Goal: Task Accomplishment & Management: Manage account settings

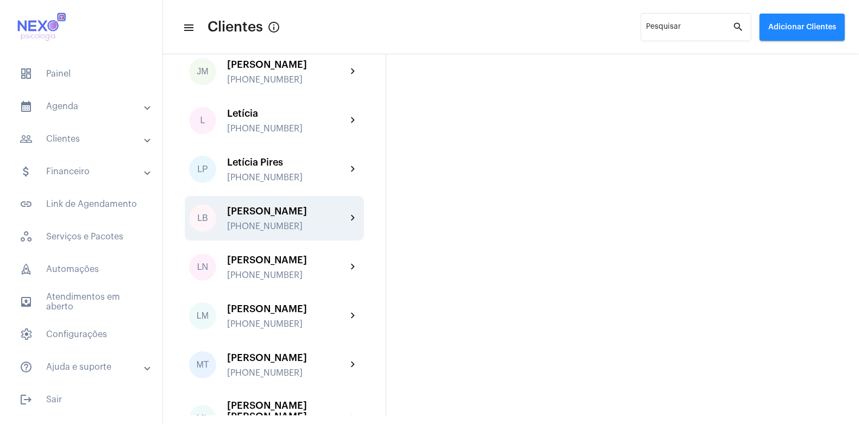
scroll to position [950, 0]
click at [257, 221] on div "[PHONE_NUMBER]" at bounding box center [286, 226] width 119 height 10
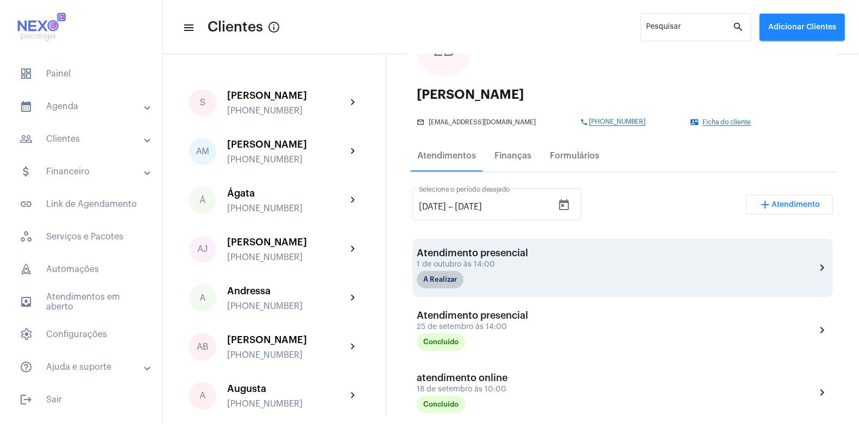
click at [442, 291] on div "Atendimento presencial 1 de outubro às 14:00 A Realizar chevron_right" at bounding box center [622, 268] width 420 height 58
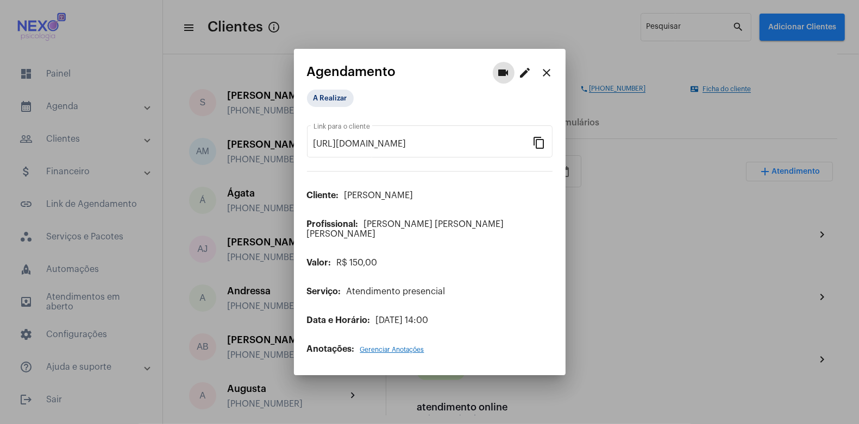
scroll to position [134, 0]
click at [331, 103] on mat-chip "A Realizar" at bounding box center [330, 98] width 47 height 17
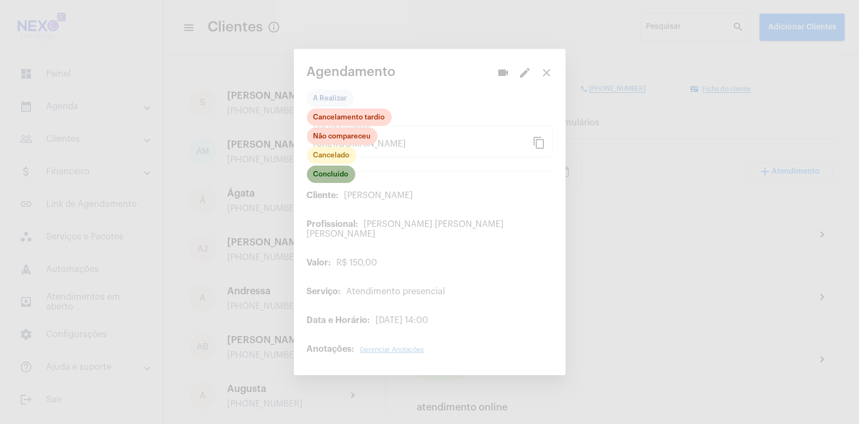
click at [333, 178] on mat-chip "Concluído" at bounding box center [331, 174] width 48 height 17
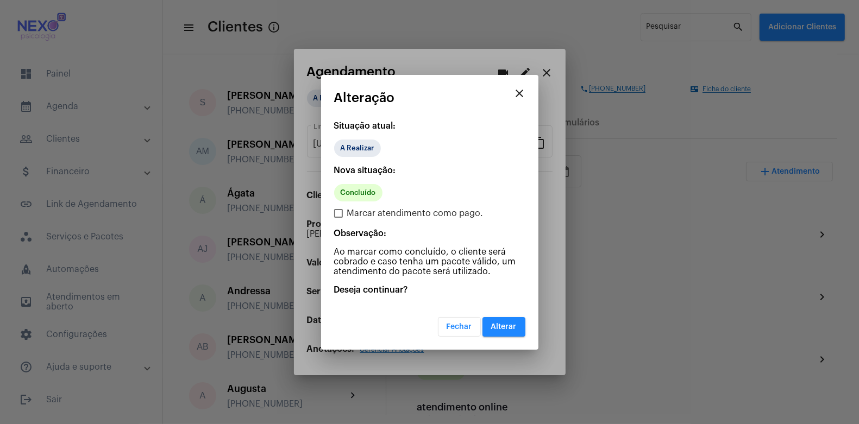
click at [504, 329] on span "Alterar" at bounding box center [504, 327] width 26 height 8
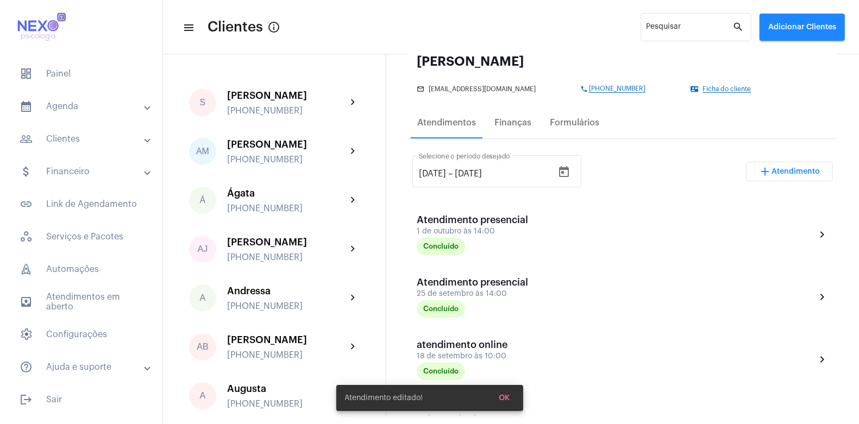
click at [772, 171] on span "Atendimento" at bounding box center [796, 172] width 48 height 8
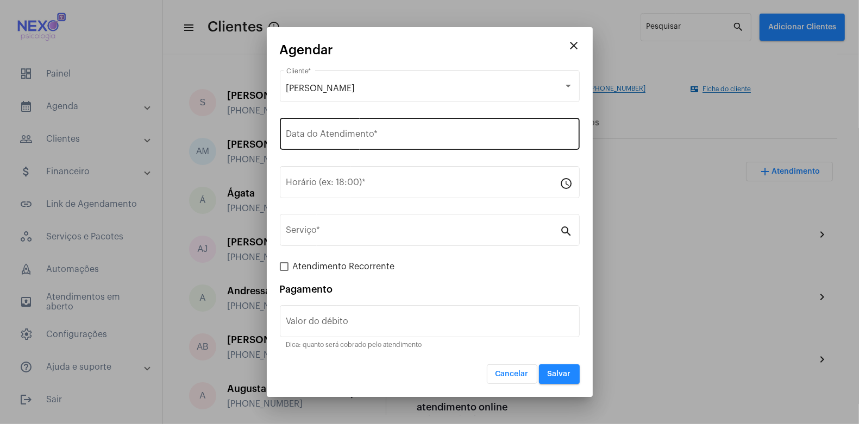
click at [335, 131] on div "Data do Atendimento *" at bounding box center [429, 133] width 287 height 34
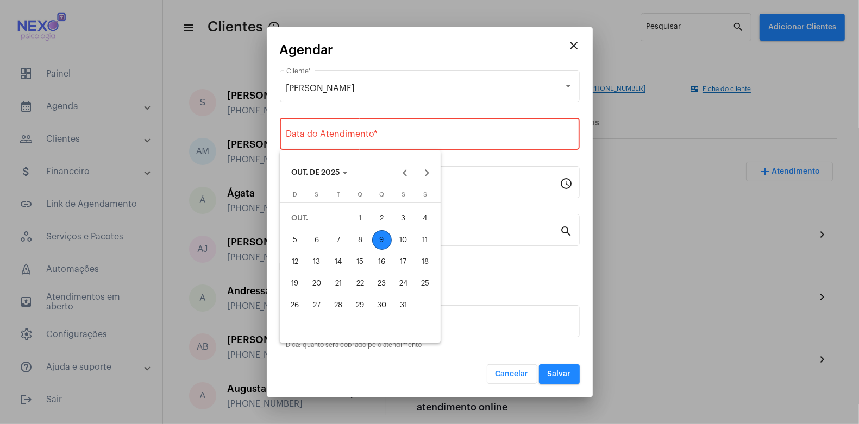
click at [381, 242] on div "9" at bounding box center [382, 240] width 20 height 20
type input "[DATE]"
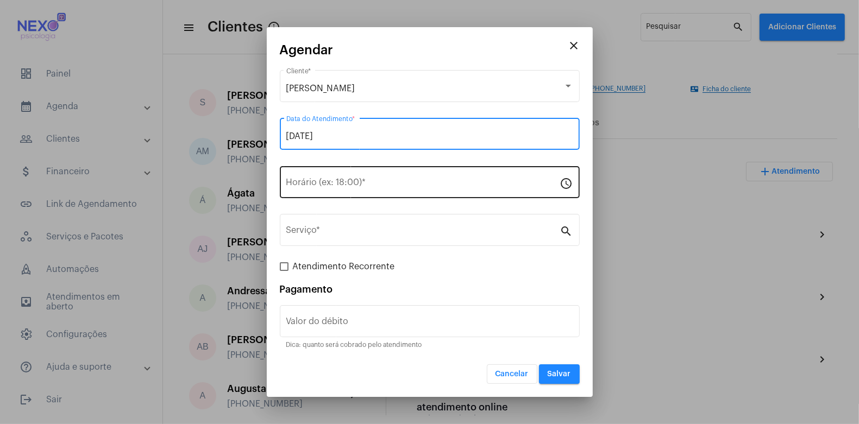
click at [346, 183] on input "Horário (ex: 18:00) *" at bounding box center [423, 185] width 274 height 10
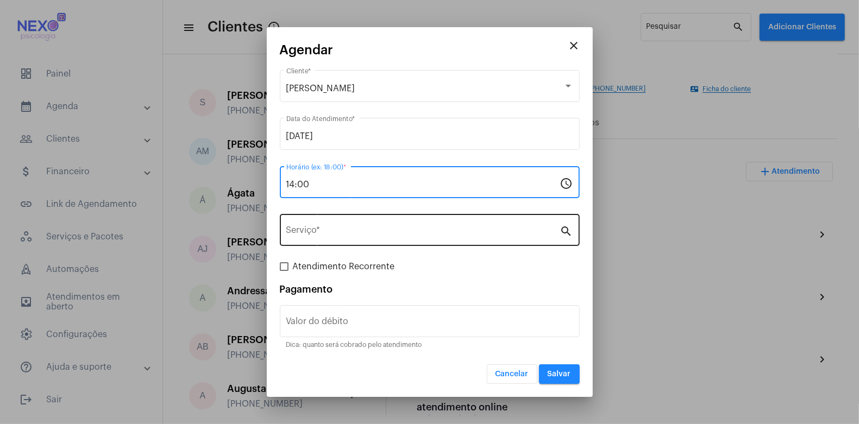
type input "14:00"
click at [326, 240] on div "Serviço *" at bounding box center [423, 229] width 274 height 34
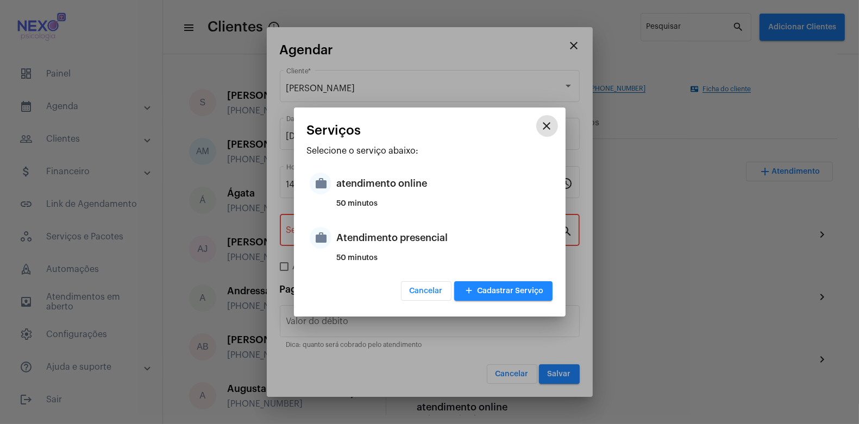
click at [326, 240] on mat-icon "work" at bounding box center [321, 238] width 22 height 22
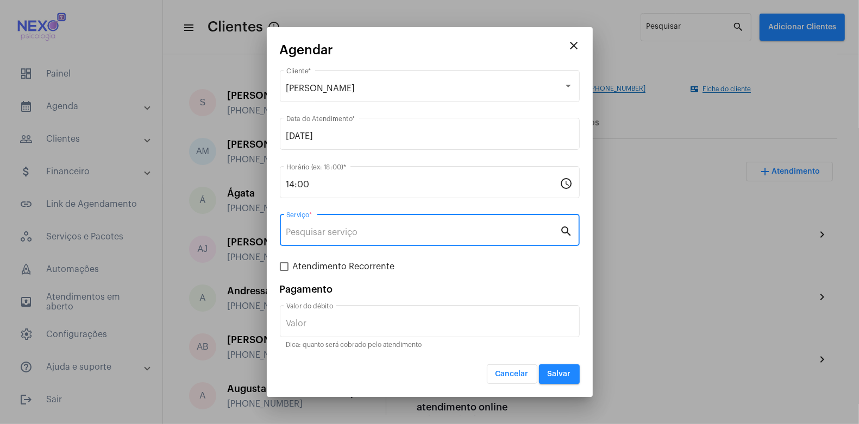
type input "Atendimento presencial"
type input "R$ 150"
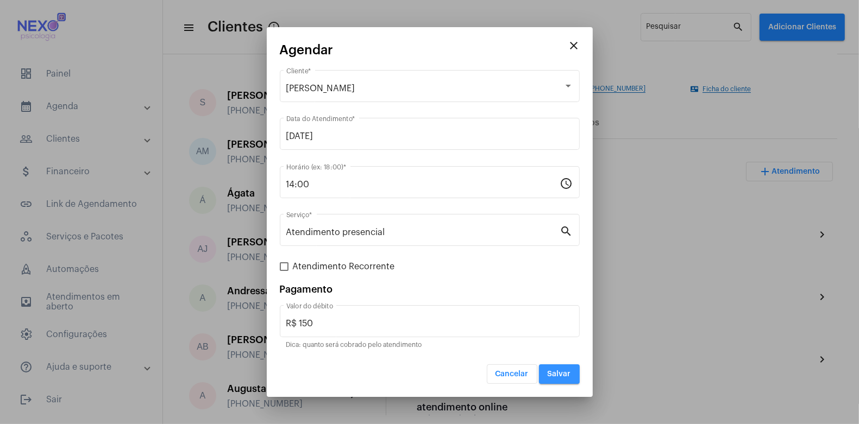
click at [563, 375] on span "Salvar" at bounding box center [558, 374] width 23 height 8
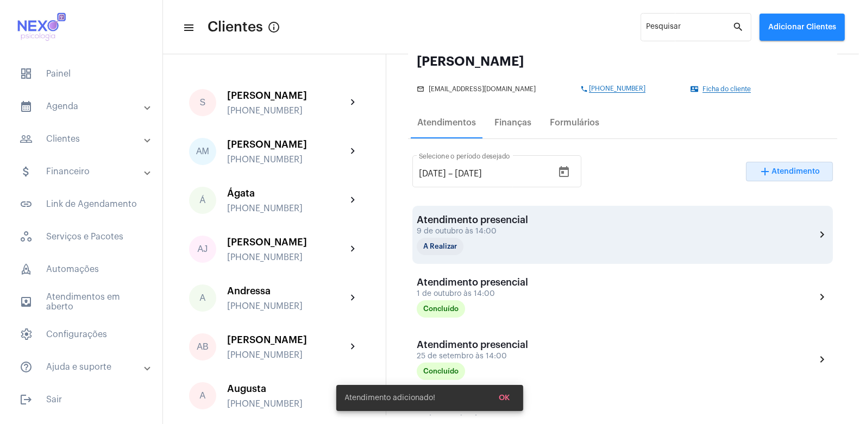
click at [498, 221] on div "Atendimento presencial" at bounding box center [471, 219] width 111 height 11
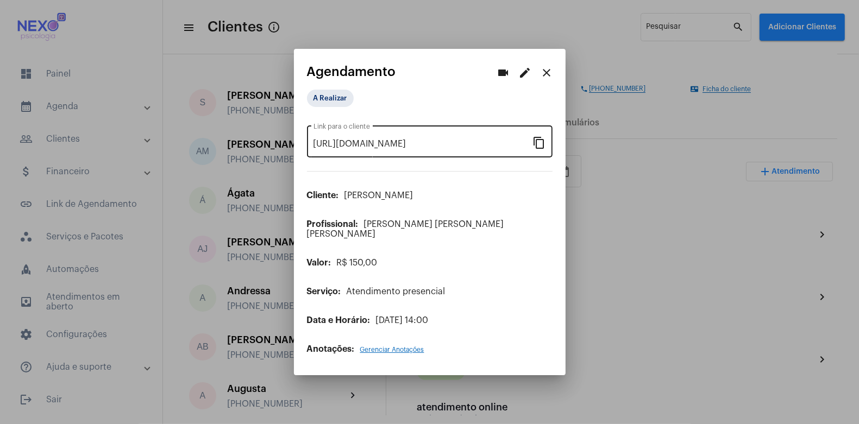
click at [542, 149] on mat-icon "content_copy" at bounding box center [539, 142] width 13 height 13
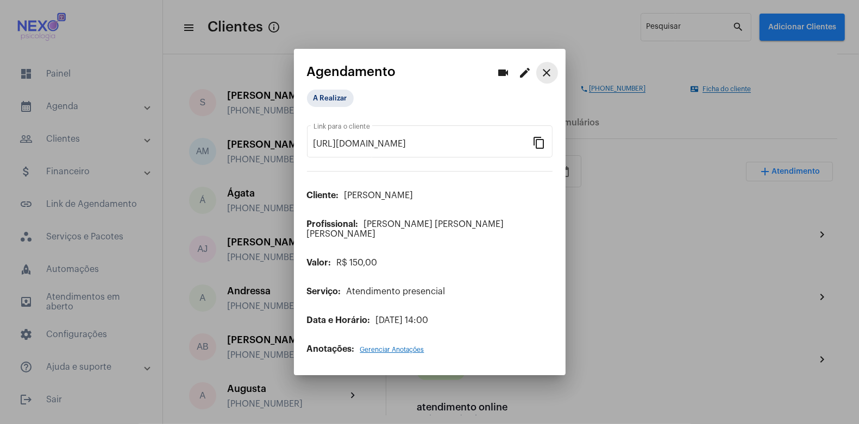
click at [548, 73] on mat-icon "close" at bounding box center [546, 72] width 13 height 13
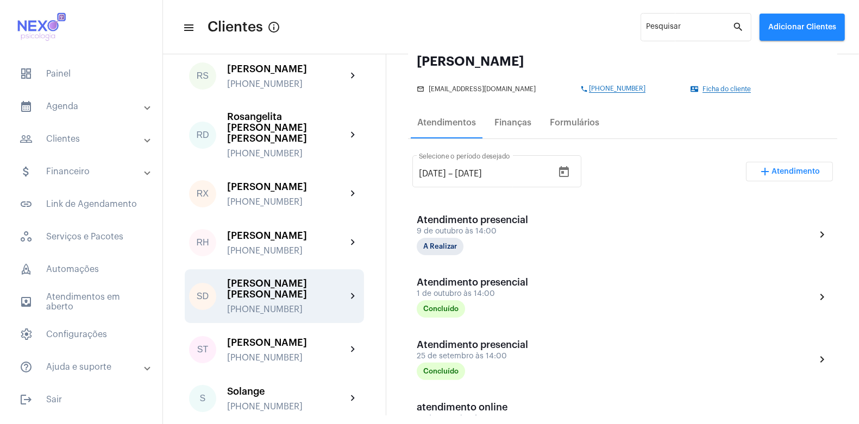
scroll to position [1696, 0]
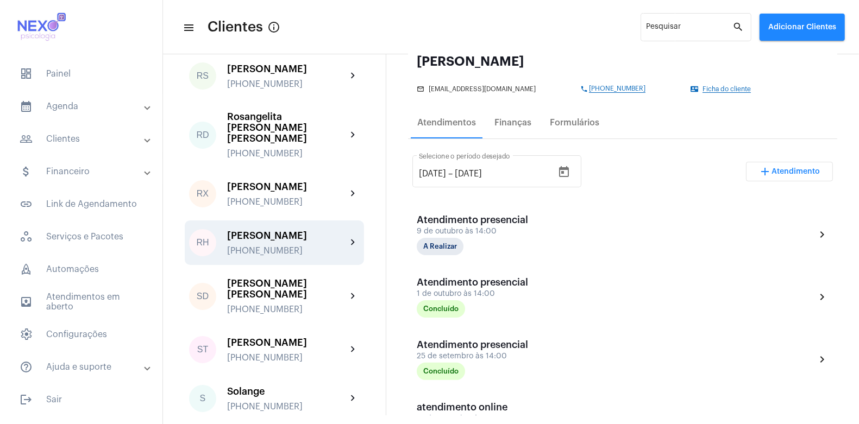
click at [259, 230] on div "[PERSON_NAME] [PHONE_NUMBER]" at bounding box center [286, 243] width 119 height 26
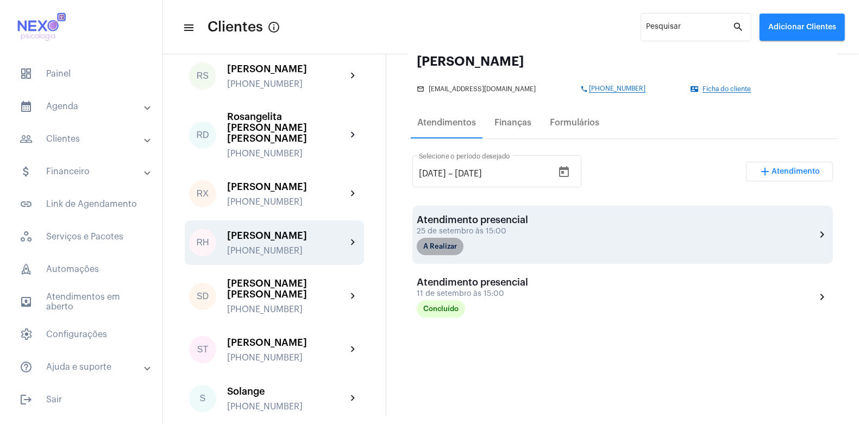
click at [436, 241] on mat-chip "A Realizar" at bounding box center [439, 246] width 47 height 17
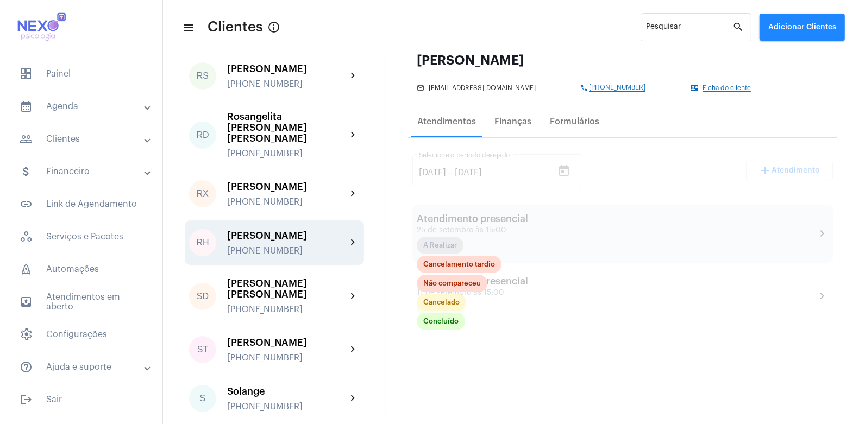
scroll to position [135, 0]
click at [432, 325] on mat-chip "Concluído" at bounding box center [440, 321] width 48 height 17
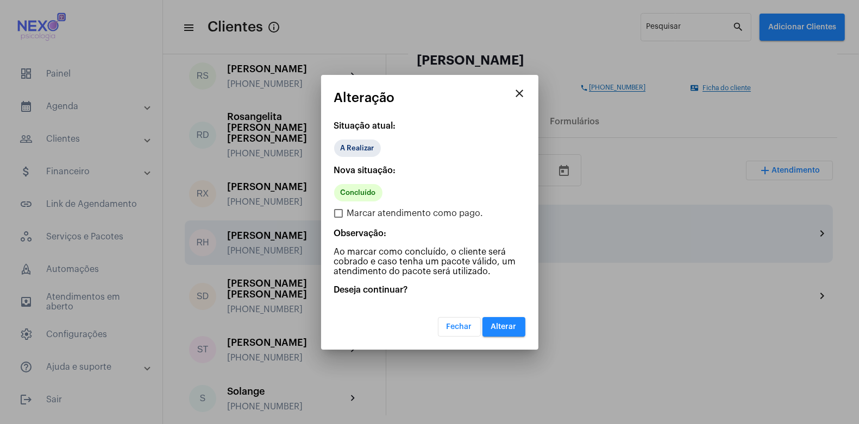
click at [501, 323] on span "Alterar" at bounding box center [504, 327] width 26 height 8
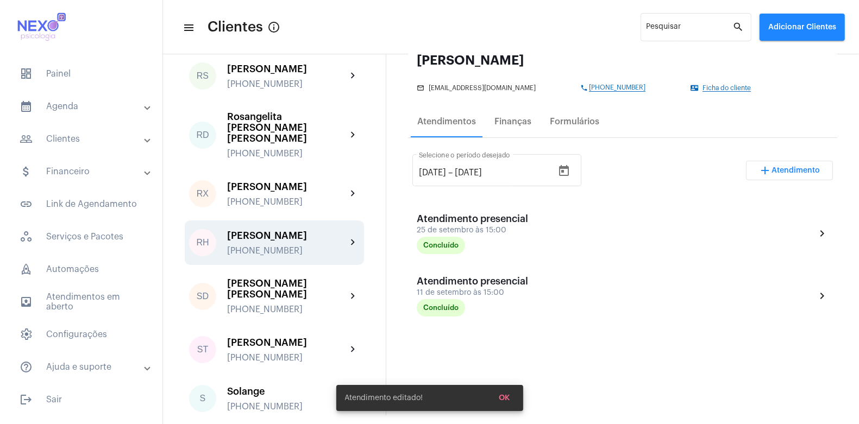
click at [781, 169] on span "Atendimento" at bounding box center [796, 171] width 48 height 8
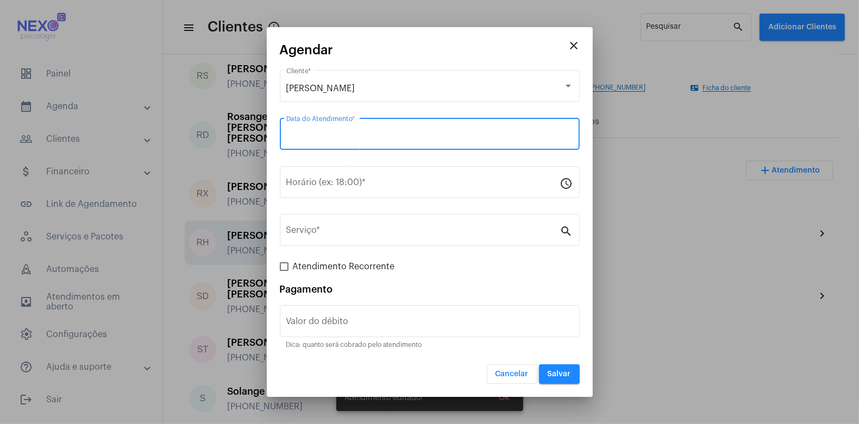
click at [333, 134] on input "Data do Atendimento *" at bounding box center [429, 136] width 287 height 10
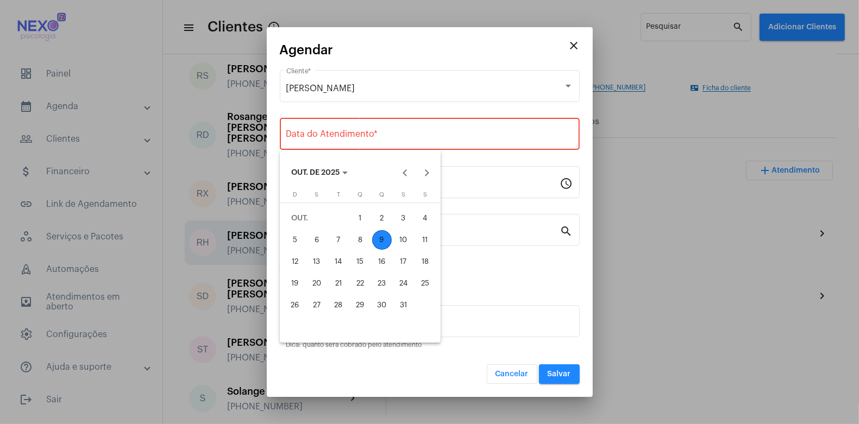
click at [383, 239] on div "9" at bounding box center [382, 240] width 20 height 20
type input "[DATE]"
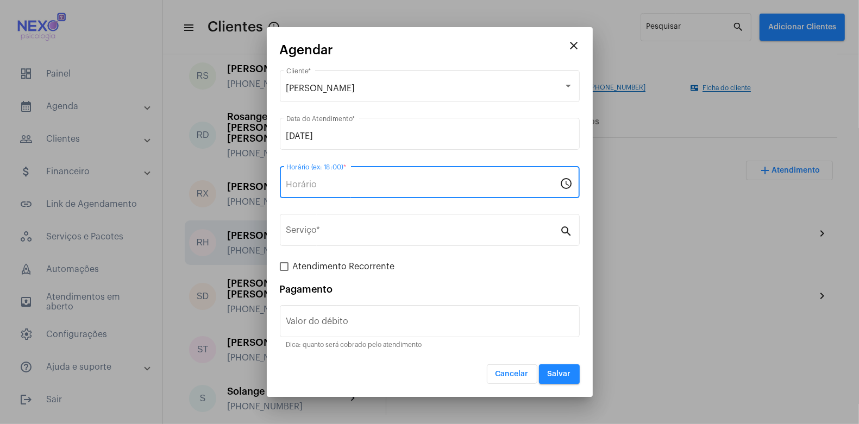
click at [347, 187] on input "Horário (ex: 18:00) *" at bounding box center [423, 185] width 274 height 10
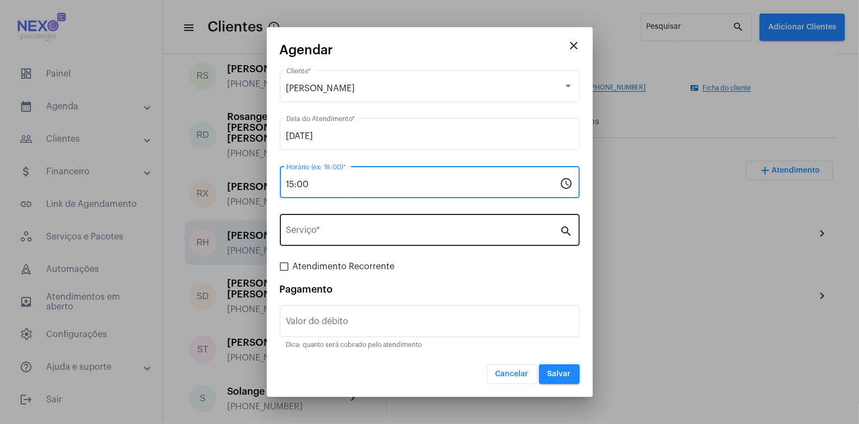
type input "15:00"
click at [351, 236] on input "Serviço *" at bounding box center [423, 233] width 274 height 10
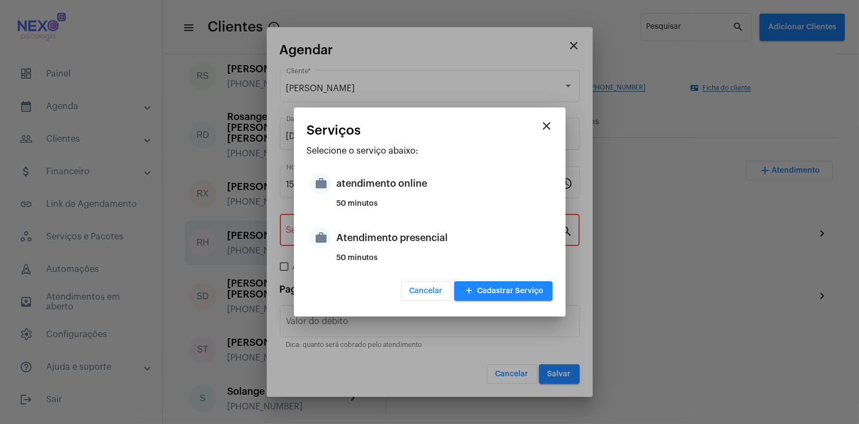
click at [351, 236] on div "Atendimento presencial" at bounding box center [443, 238] width 213 height 33
type input "Atendimento presencial"
type input "R$ 150"
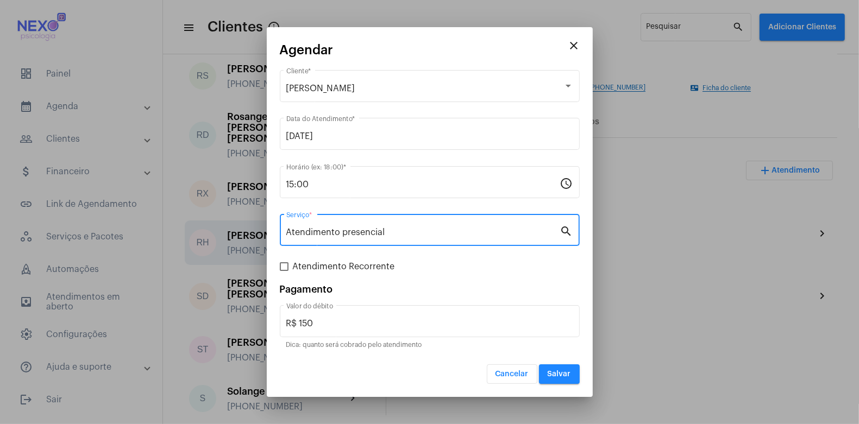
click at [564, 377] on span "Salvar" at bounding box center [558, 374] width 23 height 8
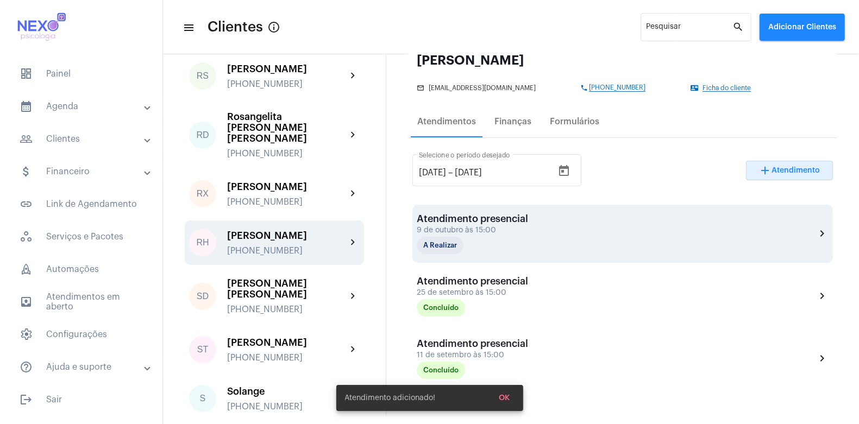
click at [508, 231] on div "9 de outubro às 15:00" at bounding box center [471, 230] width 111 height 8
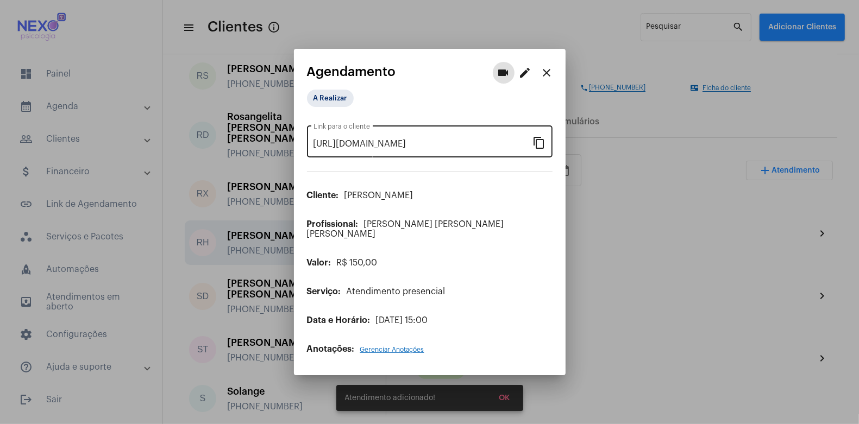
click at [542, 147] on mat-icon "content_copy" at bounding box center [539, 142] width 13 height 13
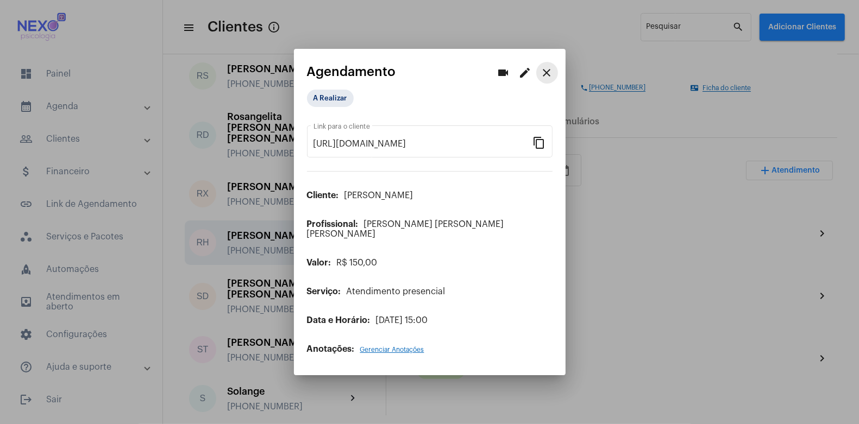
click at [548, 78] on mat-icon "close" at bounding box center [546, 72] width 13 height 13
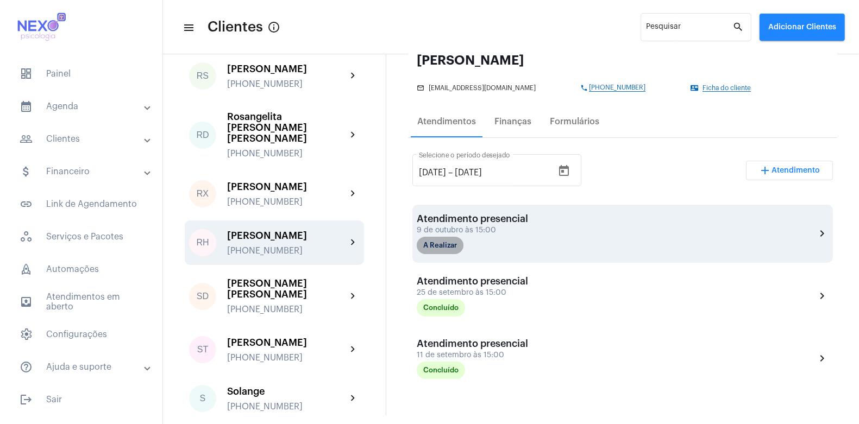
click at [429, 248] on mat-chip "A Realizar" at bounding box center [439, 245] width 47 height 17
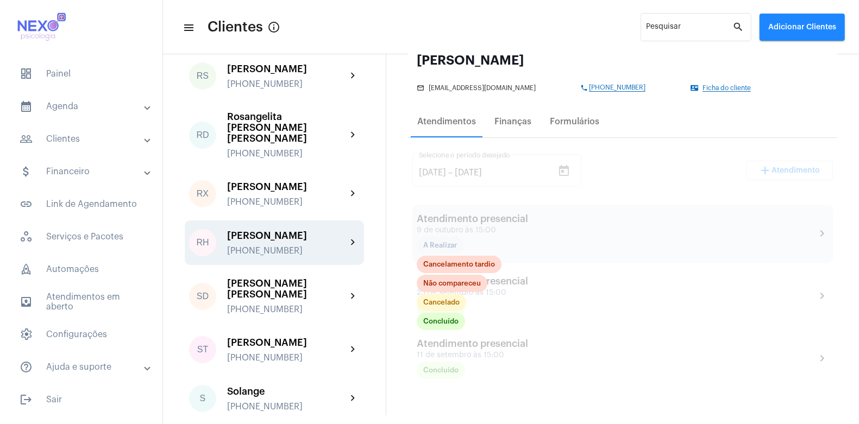
click at [647, 261] on div at bounding box center [622, 348] width 429 height 420
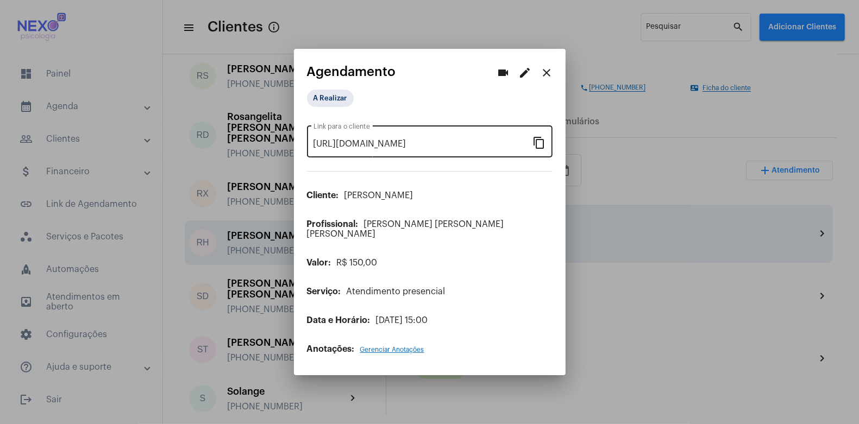
click at [537, 147] on mat-icon "content_copy" at bounding box center [539, 142] width 13 height 13
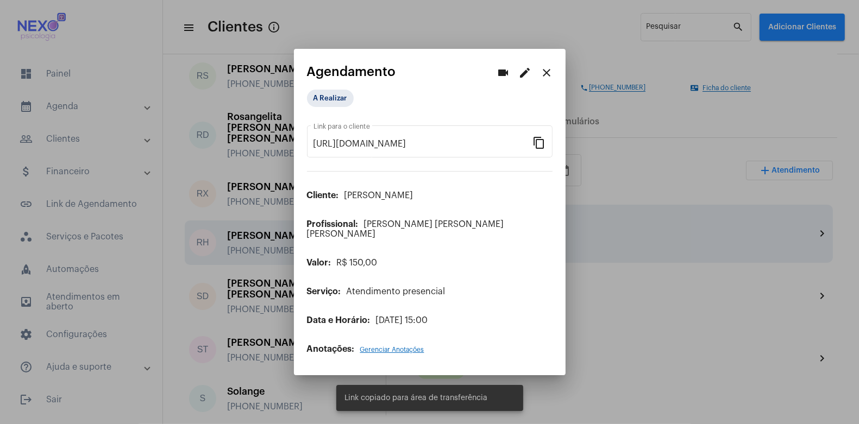
click at [689, 388] on div at bounding box center [429, 212] width 859 height 424
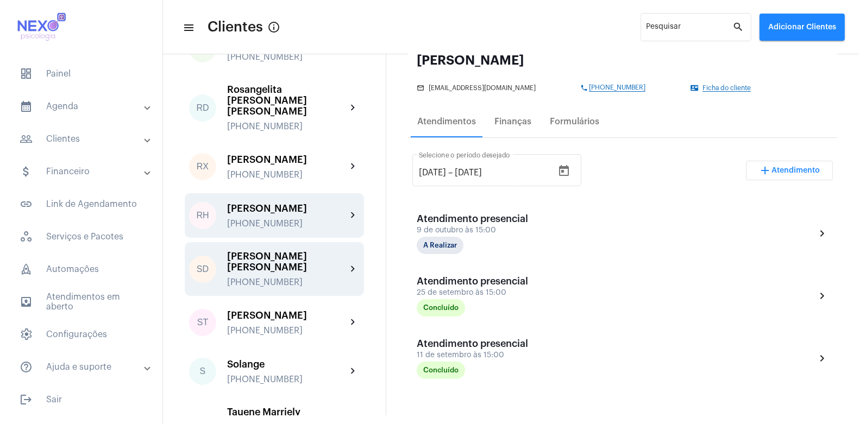
scroll to position [1808, 0]
